Goal: Task Accomplishment & Management: Use online tool/utility

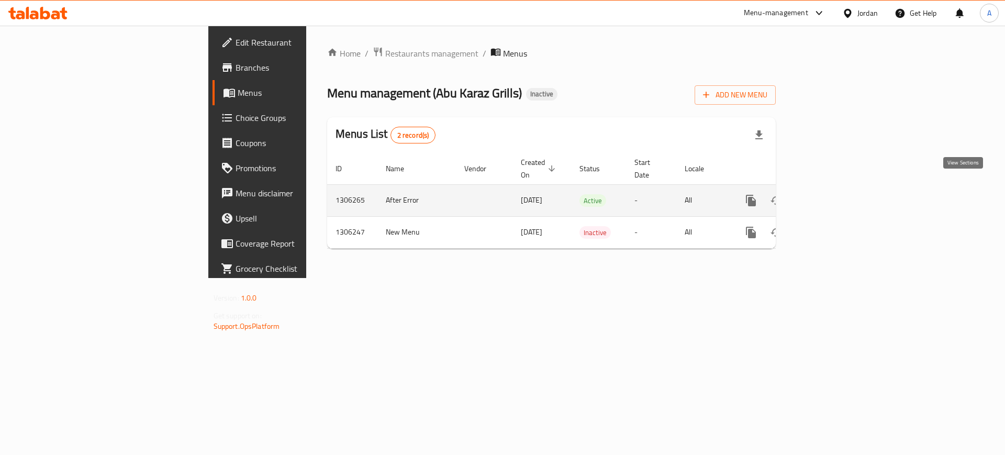
click at [833, 194] on icon "enhanced table" at bounding box center [826, 200] width 13 height 13
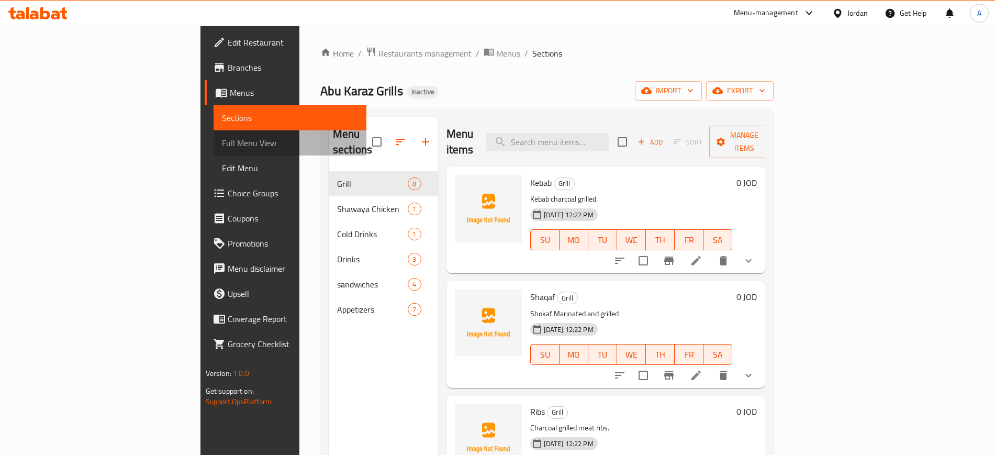
click at [222, 140] on span "Full Menu View" at bounding box center [290, 143] width 136 height 13
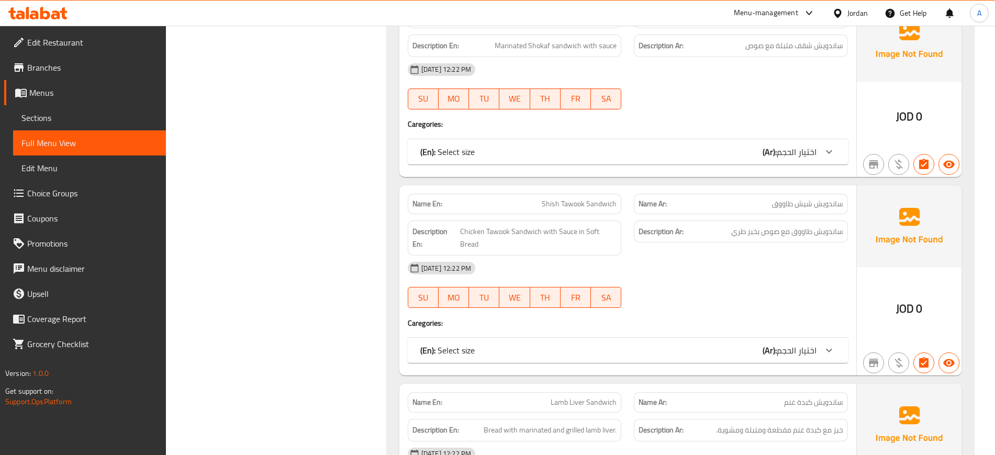
scroll to position [3918, 0]
